Goal: Information Seeking & Learning: Learn about a topic

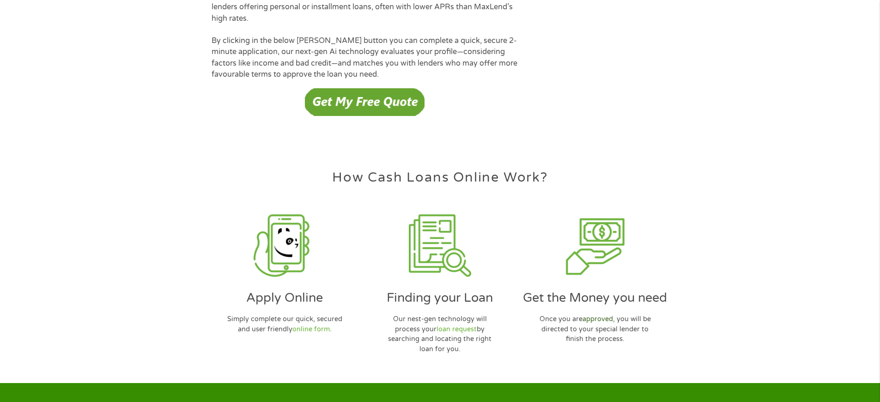
scroll to position [2670, 0]
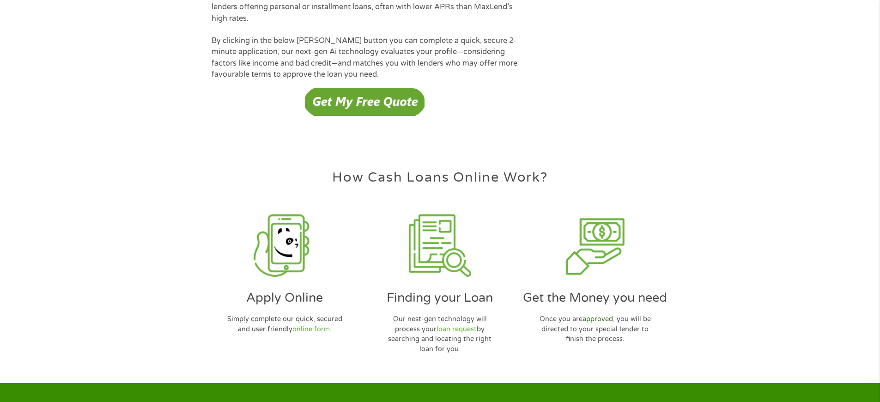
scroll to position [2670, 0]
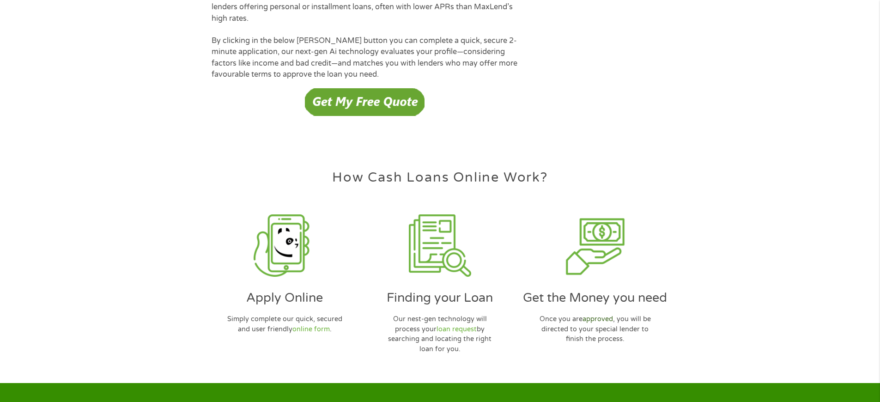
scroll to position [2670, 0]
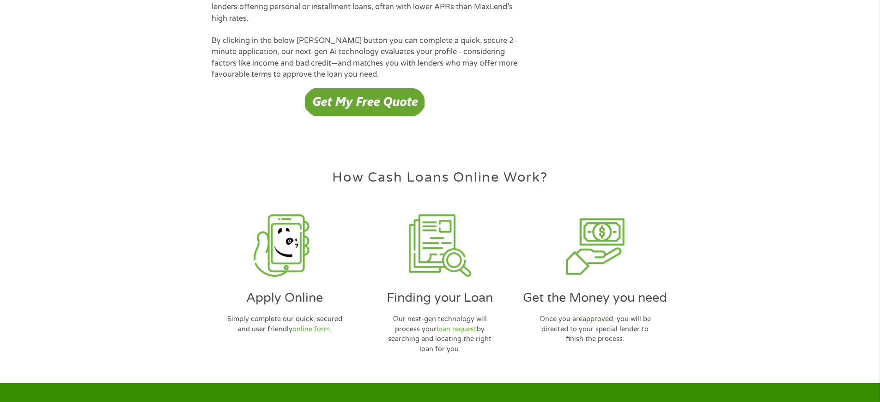
scroll to position [2670, 0]
